Goal: Task Accomplishment & Management: Use online tool/utility

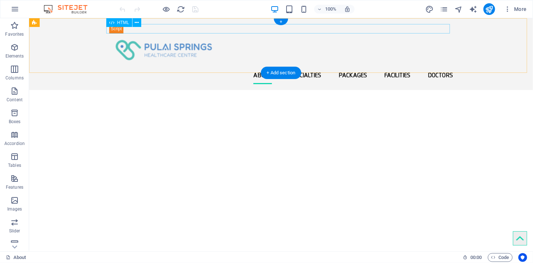
click at [129, 29] on div at bounding box center [281, 28] width 344 height 9
click at [114, 27] on div at bounding box center [281, 28] width 344 height 9
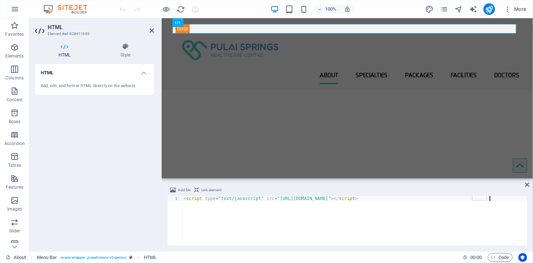
click at [310, 216] on div "< script type = "text/javascript" src = "[URL][DOMAIN_NAME]" > </ script >" at bounding box center [354, 226] width 345 height 60
click at [446, 5] on icon "pages" at bounding box center [444, 9] width 8 height 8
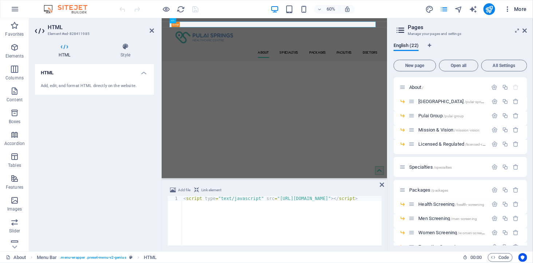
click at [506, 8] on icon "button" at bounding box center [507, 8] width 7 height 7
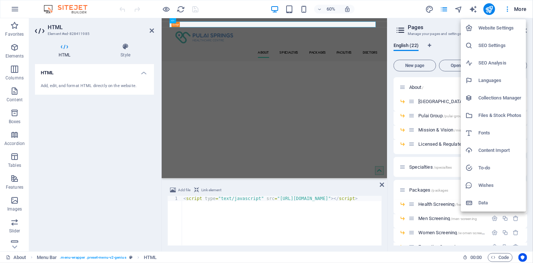
click at [500, 26] on h6 "Website Settings" at bounding box center [499, 28] width 43 height 9
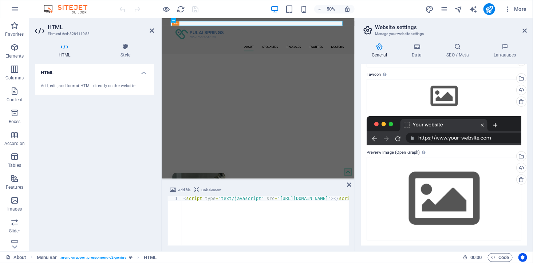
scroll to position [61, 0]
click at [410, 56] on h4 "Data" at bounding box center [418, 50] width 35 height 15
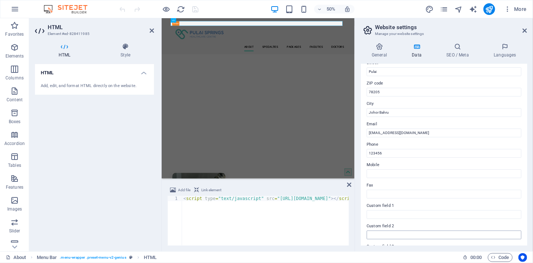
scroll to position [0, 0]
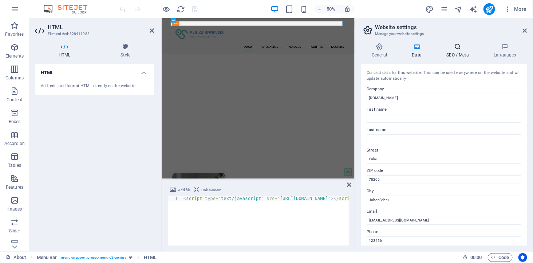
click at [459, 49] on icon at bounding box center [458, 46] width 44 height 7
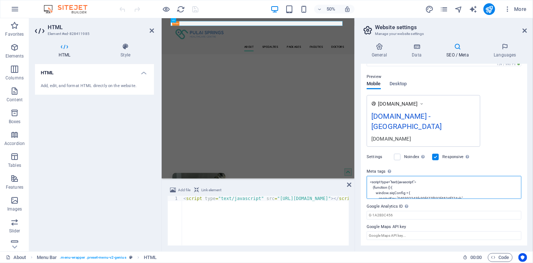
click at [426, 190] on textarea "<script type="text/javascript"> (function () { window.siqConfig = { engineKey: …" at bounding box center [444, 187] width 155 height 23
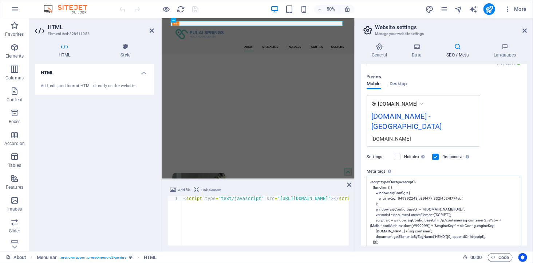
click at [424, 210] on textarea "<script type="text/javascript"> (function () { window.siqConfig = { engineKey: …" at bounding box center [444, 220] width 155 height 88
click at [509, 8] on icon "button" at bounding box center [507, 8] width 7 height 7
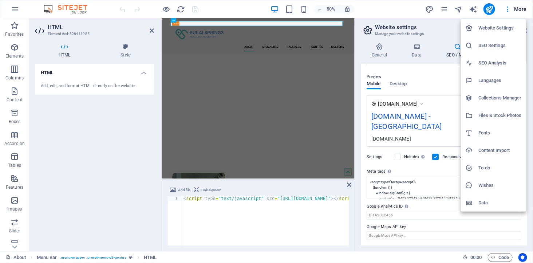
click at [501, 26] on h6 "Website Settings" at bounding box center [499, 28] width 43 height 9
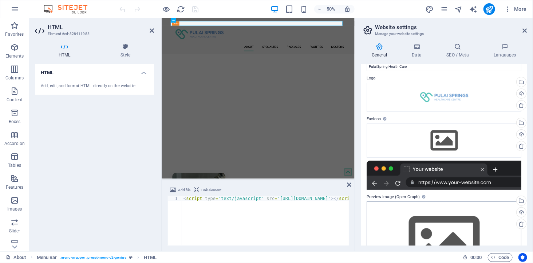
scroll to position [61, 0]
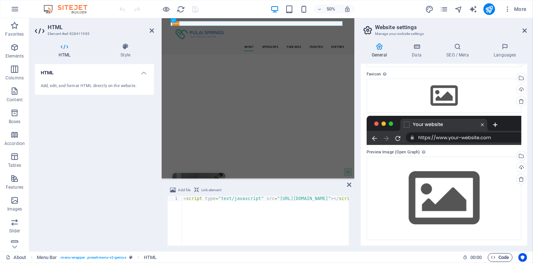
click at [503, 256] on span "Code" at bounding box center [500, 257] width 18 height 9
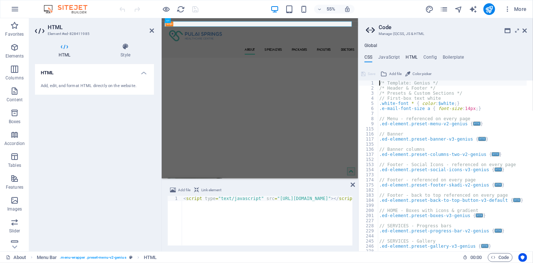
click at [410, 55] on h4 "HTML" at bounding box center [412, 59] width 12 height 8
type textarea "<a href="#main-content" class="wv-link-content button">Skip to main content</a>"
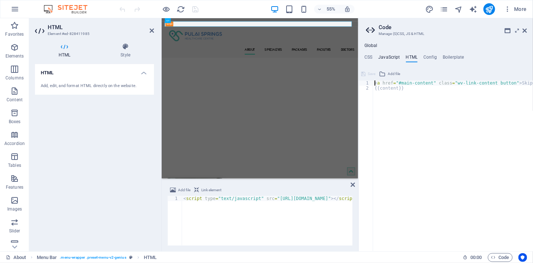
click at [396, 55] on h4 "JavaScript" at bounding box center [388, 59] width 21 height 8
type textarea "/* JS for preset "Counter V2" */"
